Goal: Find specific page/section: Find specific page/section

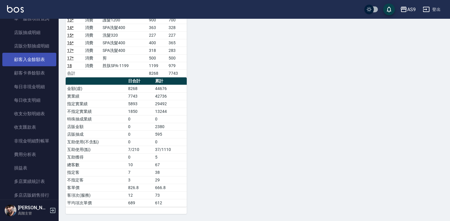
scroll to position [439, 0]
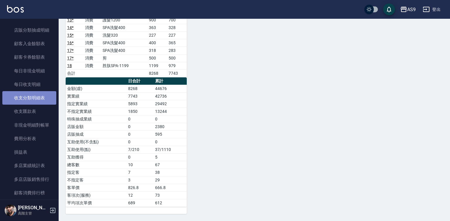
click at [35, 97] on link "收支分類明細表" at bounding box center [29, 97] width 54 height 13
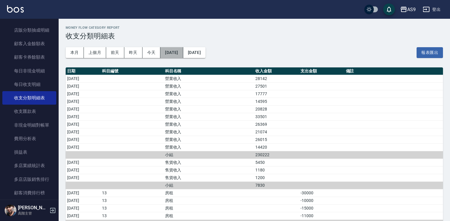
click at [176, 53] on button "[DATE]" at bounding box center [171, 52] width 23 height 11
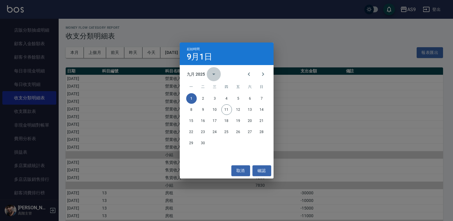
click at [213, 74] on icon "calendar view is open, switch to year view" at bounding box center [213, 74] width 3 height 1
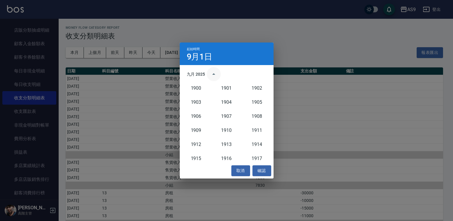
scroll to position [543, 0]
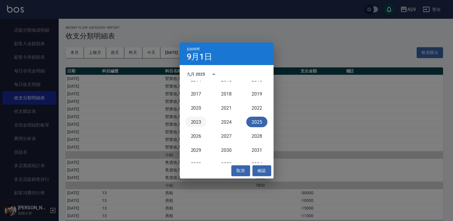
click at [198, 122] on button "2023" at bounding box center [195, 122] width 21 height 11
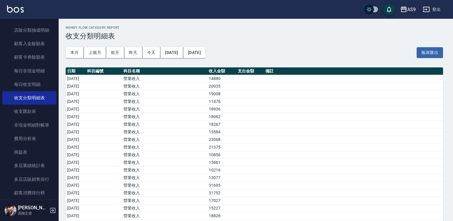
click at [181, 53] on div "起始時間 [DATE]" at bounding box center [227, 54] width 94 height 23
click at [172, 53] on button "[DATE]" at bounding box center [171, 52] width 23 height 11
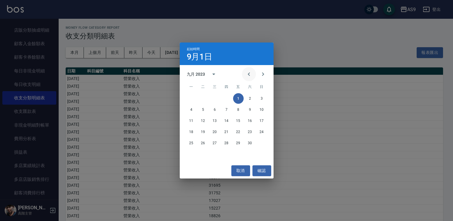
click at [248, 74] on icon "Previous month" at bounding box center [248, 74] width 7 height 7
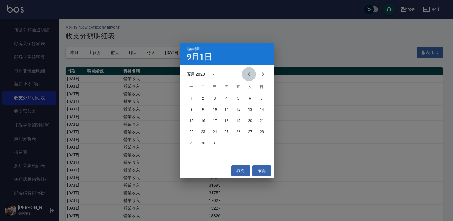
click at [248, 74] on icon "Previous month" at bounding box center [248, 74] width 7 height 7
click at [263, 74] on icon "Next month" at bounding box center [263, 74] width 7 height 7
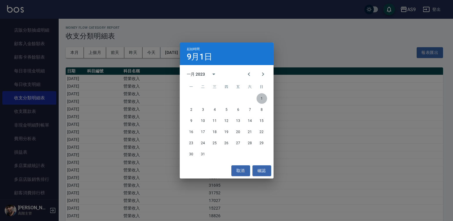
click at [261, 99] on button "1" at bounding box center [262, 98] width 11 height 11
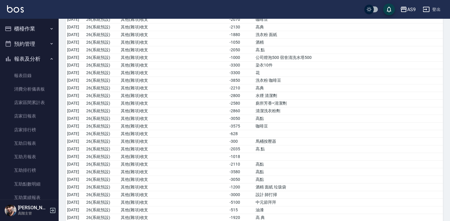
click at [49, 58] on icon "button" at bounding box center [51, 59] width 5 height 5
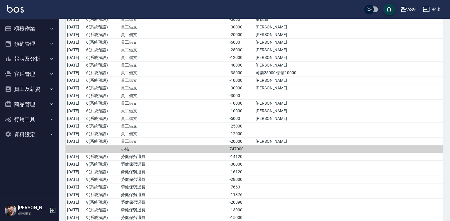
scroll to position [16428, 0]
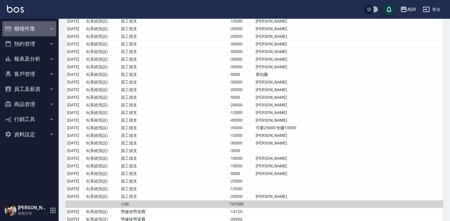
click at [47, 30] on button "櫃檯作業" at bounding box center [29, 28] width 54 height 15
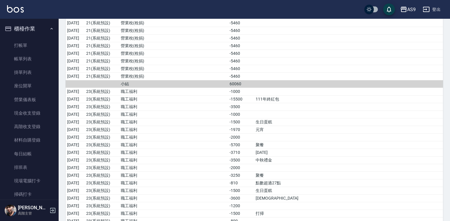
scroll to position [14785, 0]
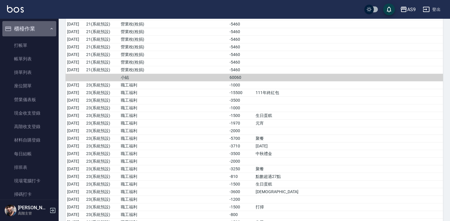
click at [46, 26] on button "櫃檯作業" at bounding box center [29, 28] width 54 height 15
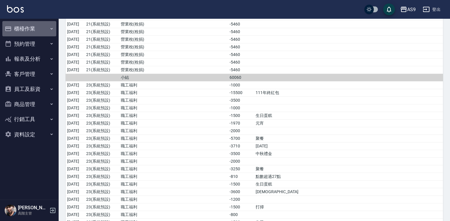
click at [41, 31] on button "櫃檯作業" at bounding box center [29, 28] width 54 height 15
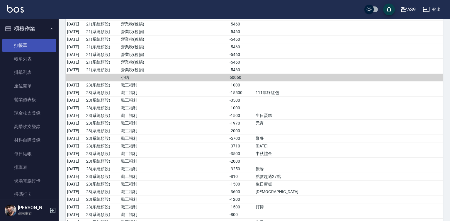
click at [41, 45] on link "打帳單" at bounding box center [29, 45] width 54 height 13
